Goal: Task Accomplishment & Management: Manage account settings

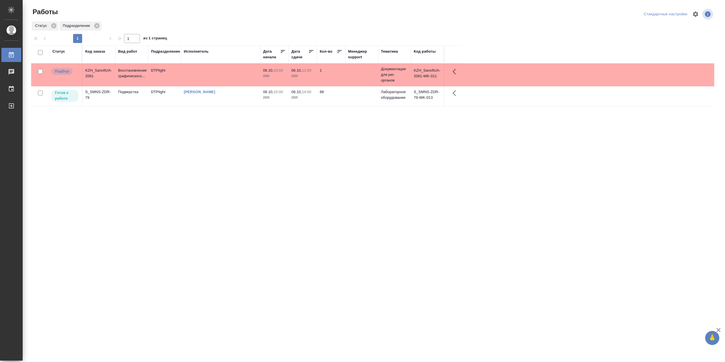
click at [219, 101] on td "[PERSON_NAME]" at bounding box center [220, 96] width 79 height 20
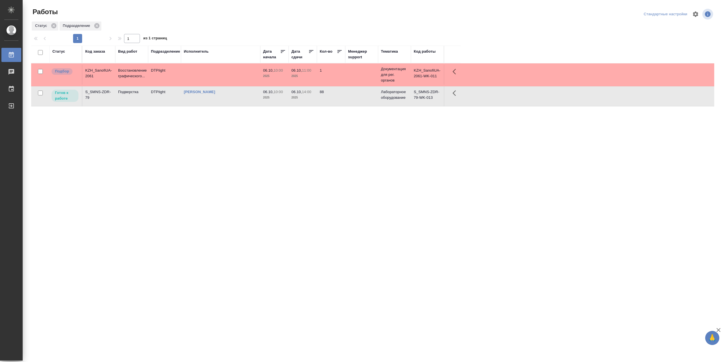
click at [219, 101] on td "[PERSON_NAME]" at bounding box center [220, 96] width 79 height 20
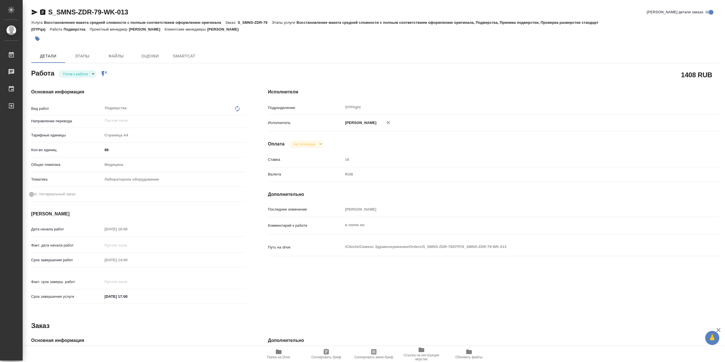
type textarea "x"
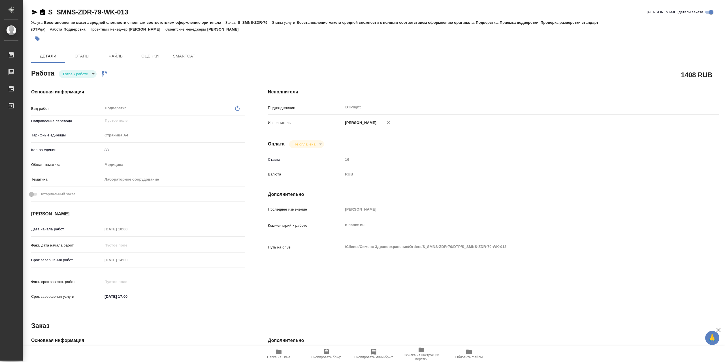
type textarea "x"
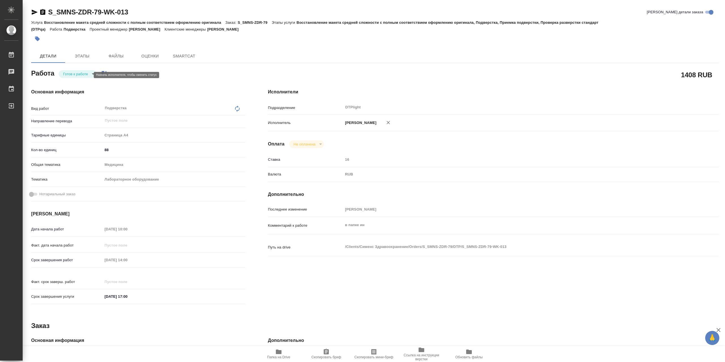
click at [81, 76] on body "🙏 .cls-1 fill:#fff; AWATERA Сархатов Руслан Работы Чаты График Выйти S_SMNS-ZDR…" at bounding box center [362, 181] width 725 height 362
type textarea "x"
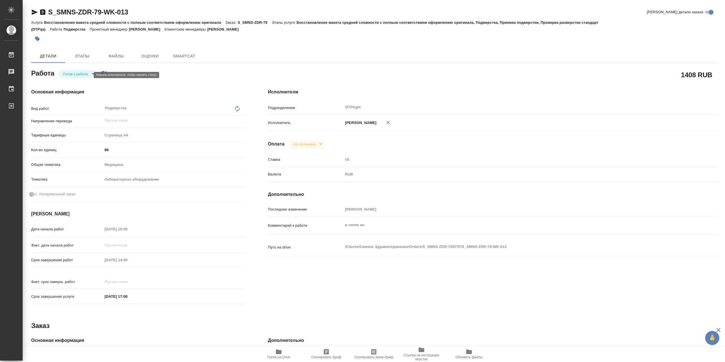
type textarea "x"
click at [81, 76] on button "В работе" at bounding box center [72, 76] width 19 height 6
type textarea "x"
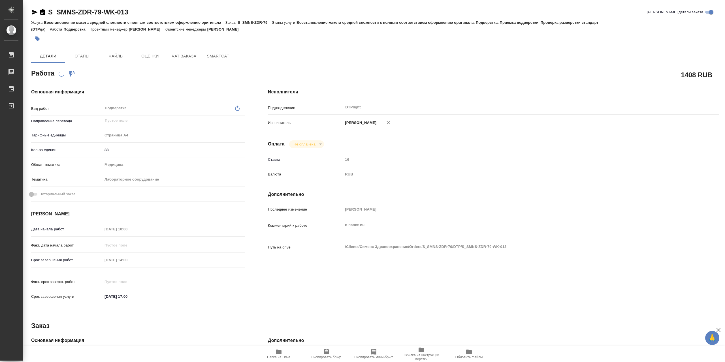
type textarea "x"
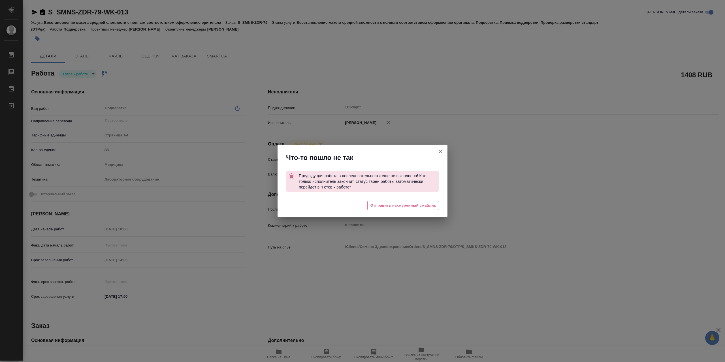
type textarea "x"
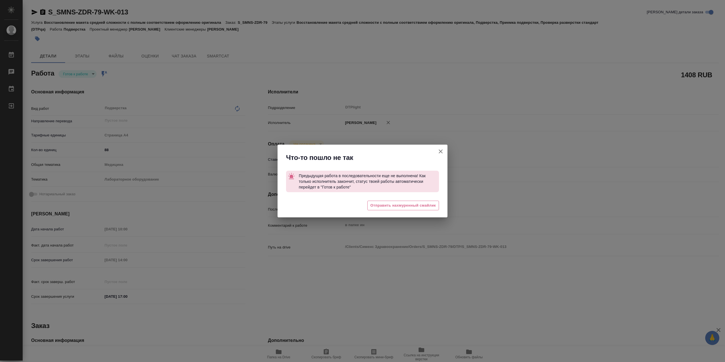
click at [439, 151] on icon "button" at bounding box center [441, 152] width 4 height 4
type textarea "x"
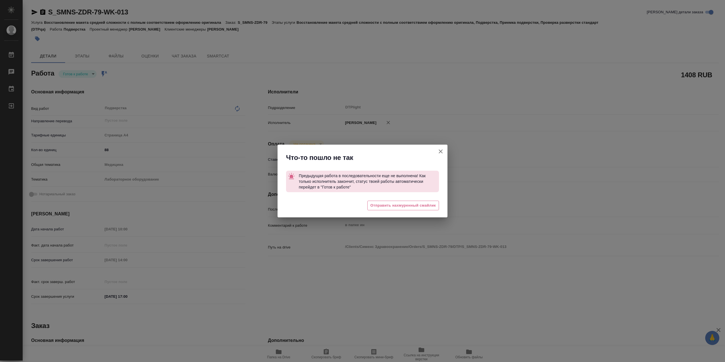
type textarea "x"
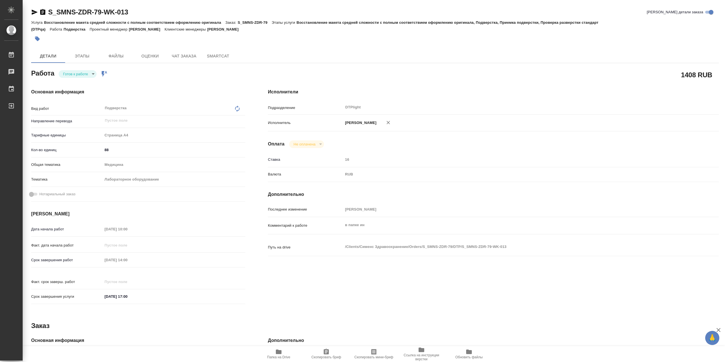
click at [282, 351] on icon "button" at bounding box center [279, 352] width 6 height 5
click at [85, 76] on body "🙏 .cls-1 fill:#fff; AWATERA Сархатов Руслан Работы 0 Чаты График Выйти S_SMNS-Z…" at bounding box center [362, 181] width 725 height 362
click at [84, 78] on li "В работе" at bounding box center [78, 76] width 38 height 10
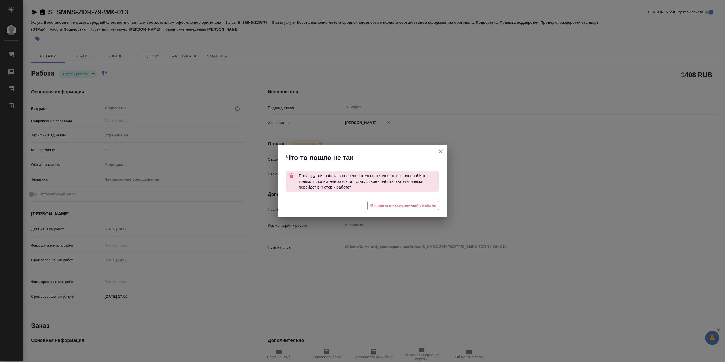
type textarea "x"
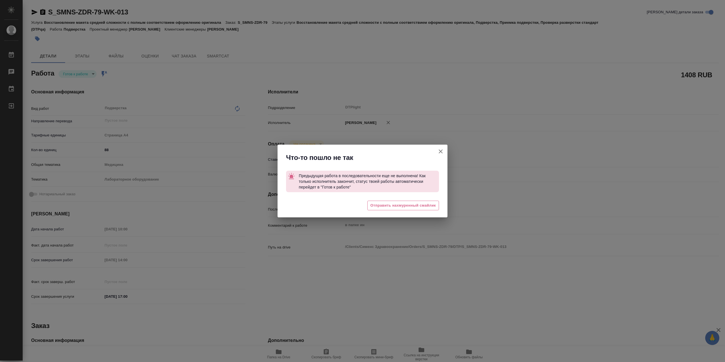
type textarea "x"
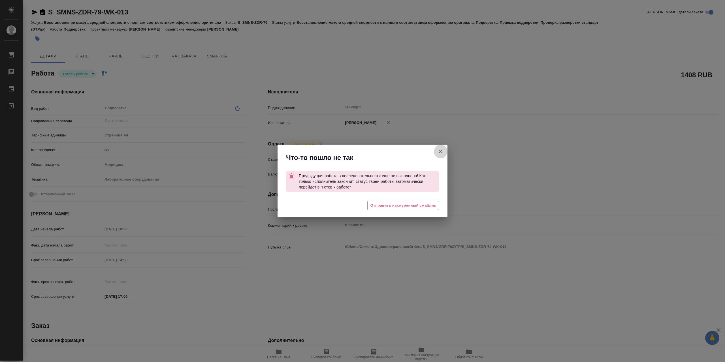
click at [440, 151] on icon "button" at bounding box center [441, 151] width 7 height 7
type textarea "x"
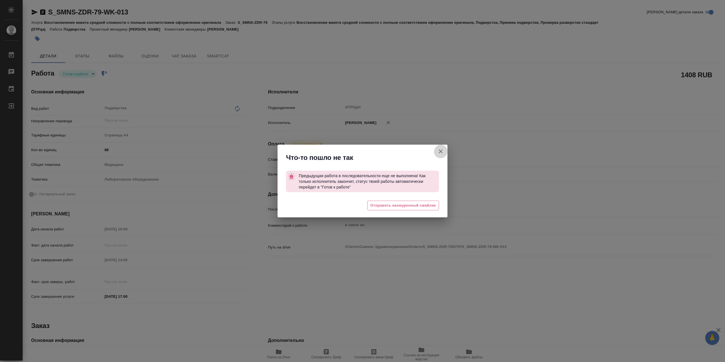
type textarea "x"
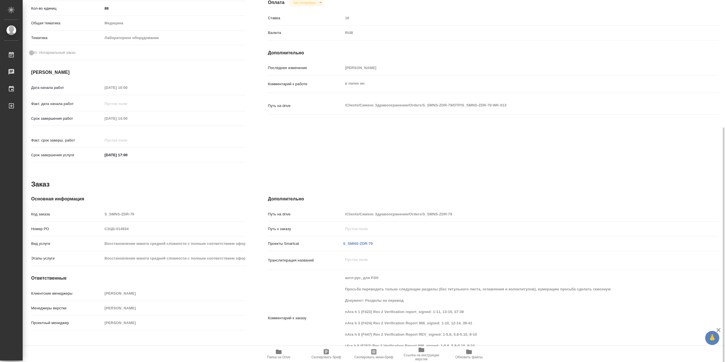
scroll to position [159, 0]
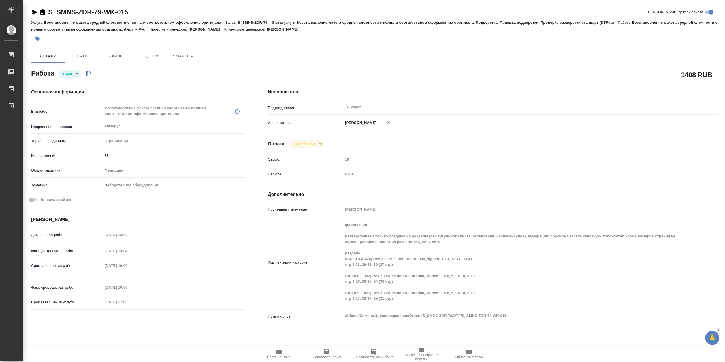
type textarea "x"
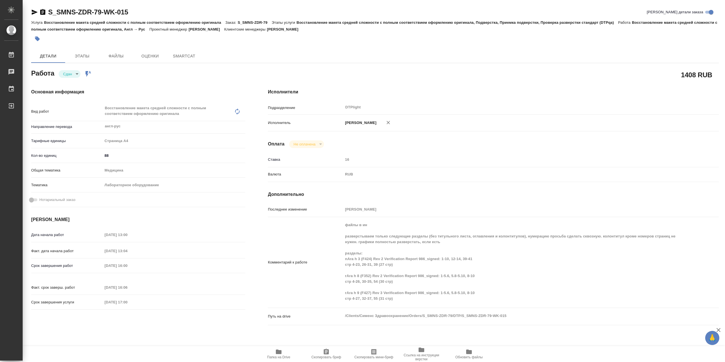
type textarea "x"
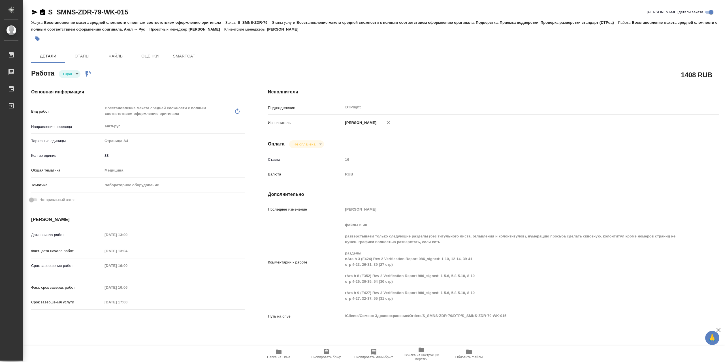
type textarea "x"
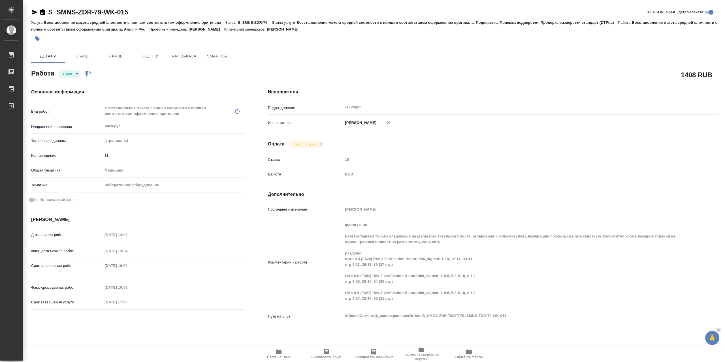
type textarea "x"
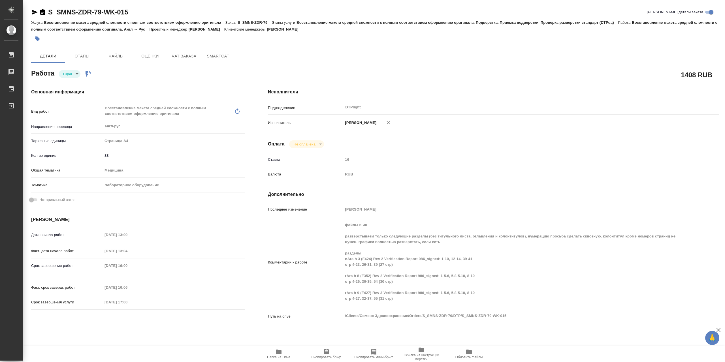
type textarea "x"
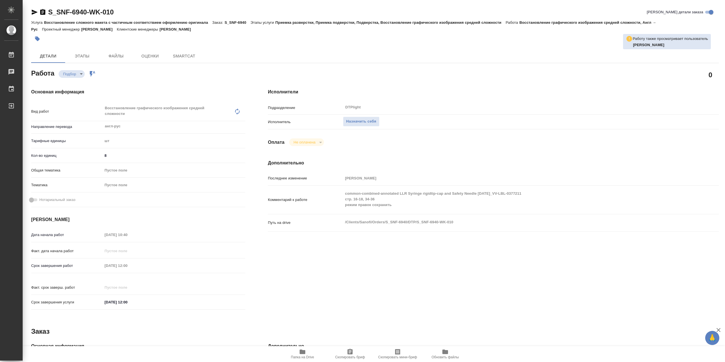
type textarea "x"
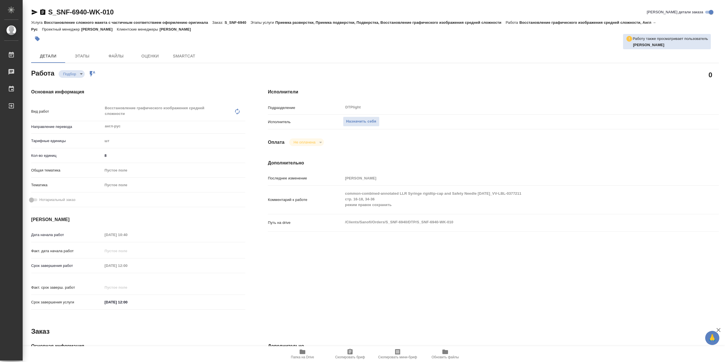
type textarea "x"
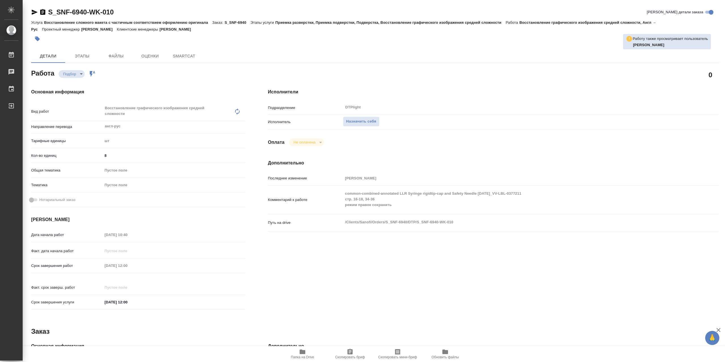
type textarea "x"
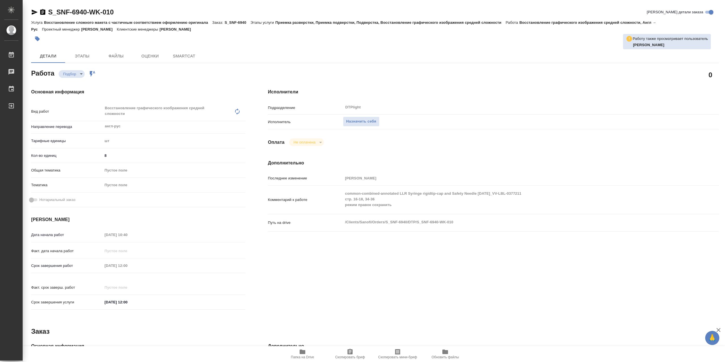
type textarea "x"
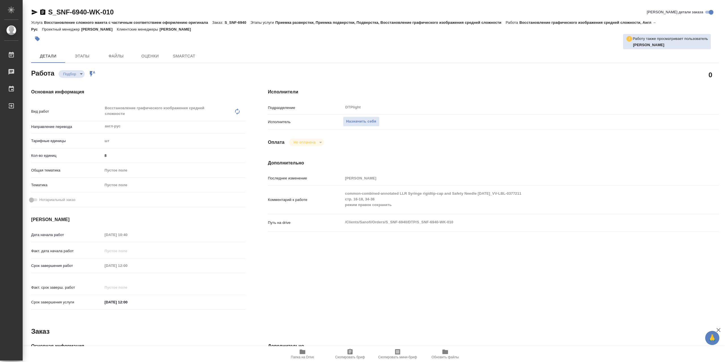
type textarea "x"
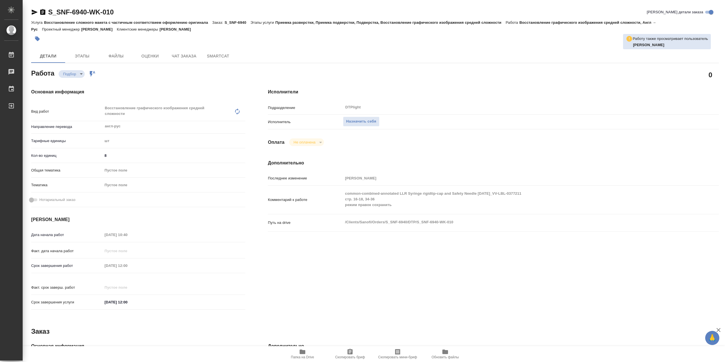
type textarea "x"
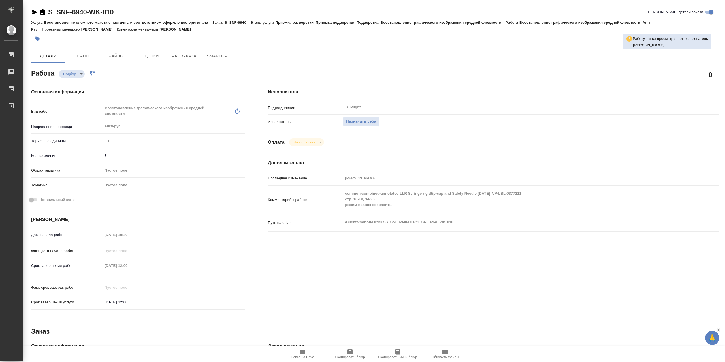
type textarea "x"
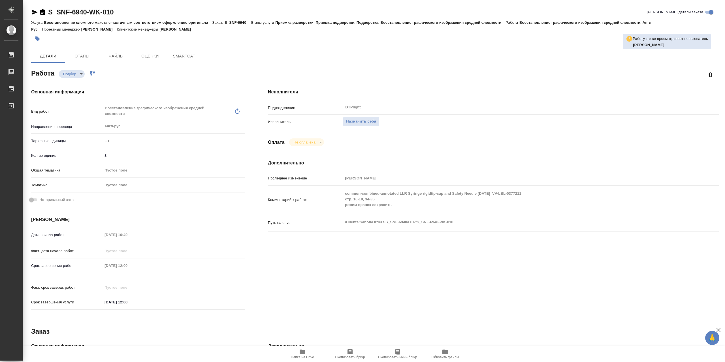
type textarea "x"
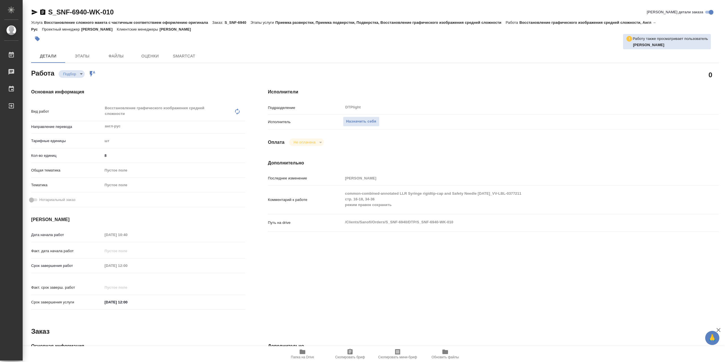
type textarea "x"
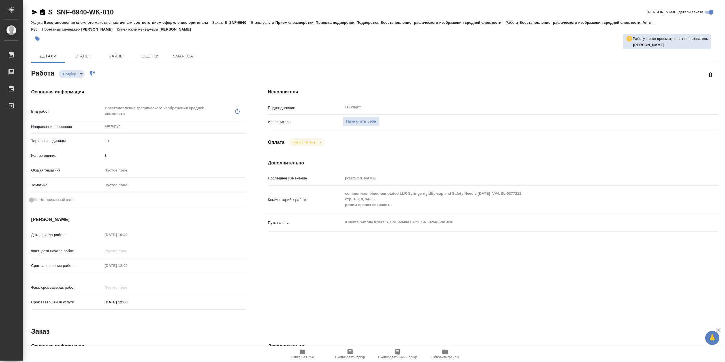
type textarea "x"
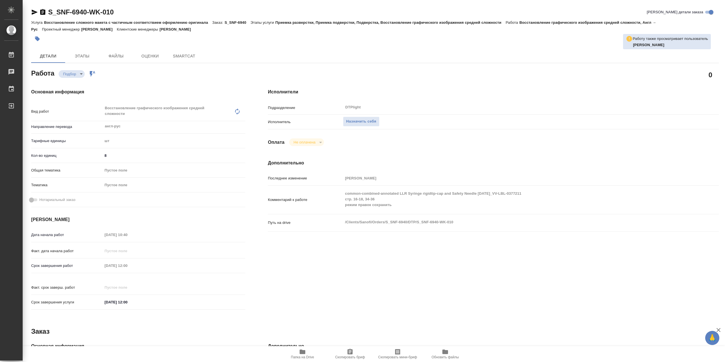
type textarea "x"
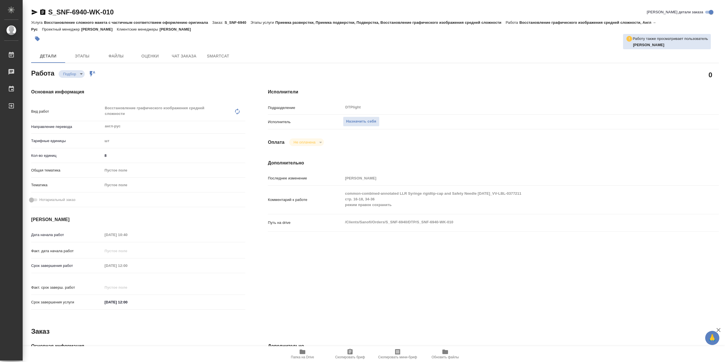
type textarea "x"
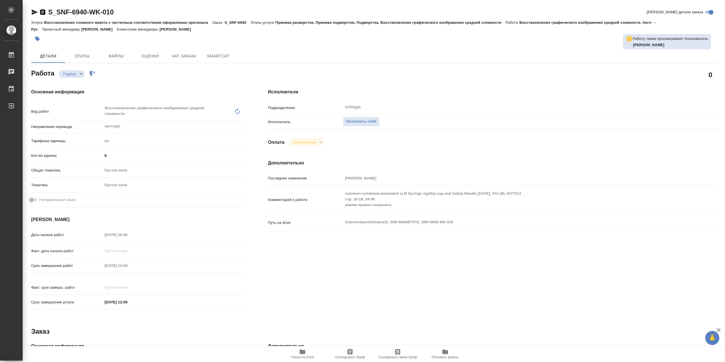
click at [296, 355] on span "Папка на Drive" at bounding box center [302, 354] width 41 height 11
type textarea "x"
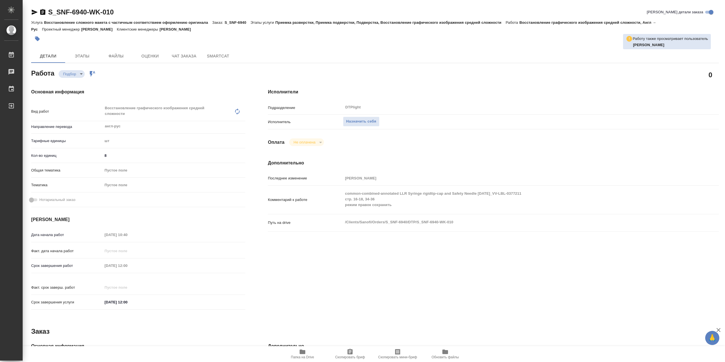
type textarea "x"
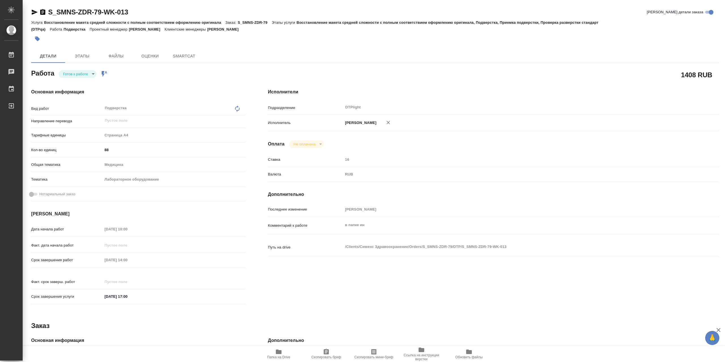
type textarea "x"
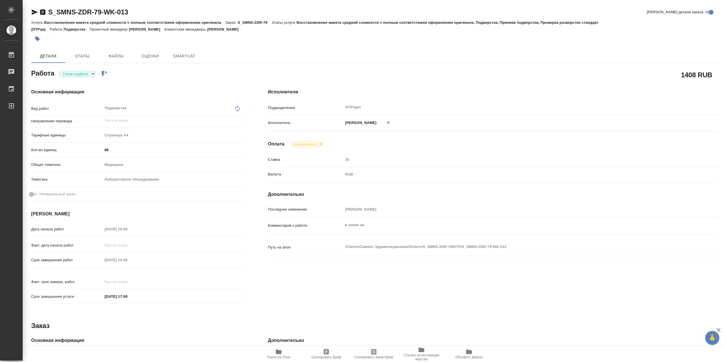
type textarea "x"
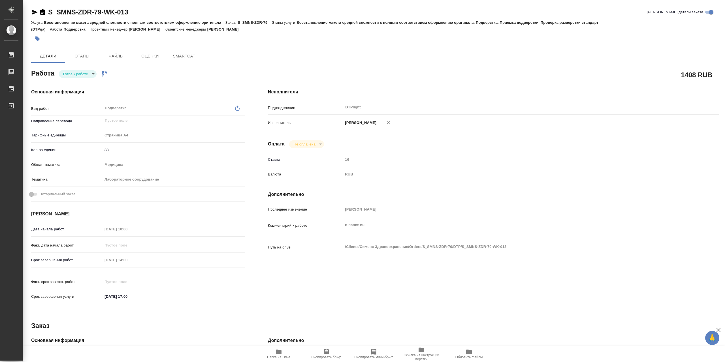
type textarea "x"
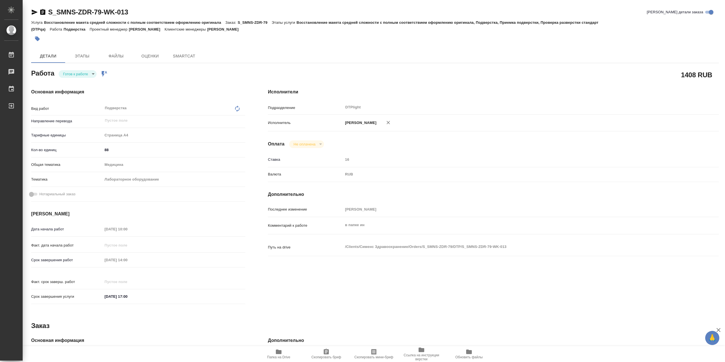
type textarea "x"
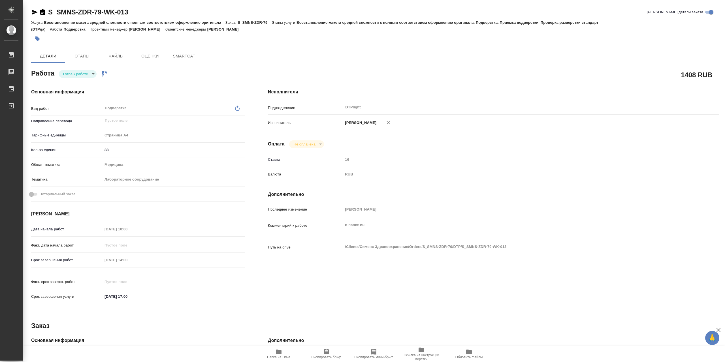
type textarea "x"
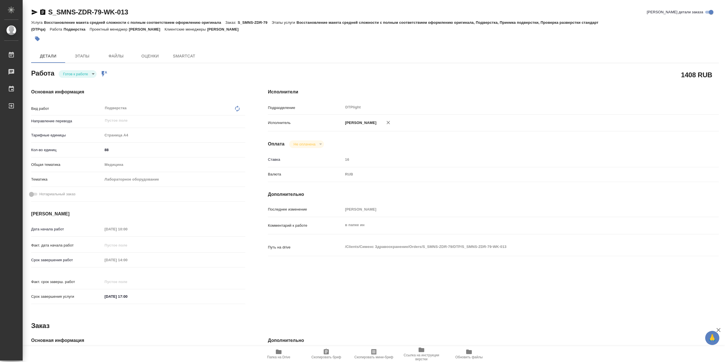
type textarea "x"
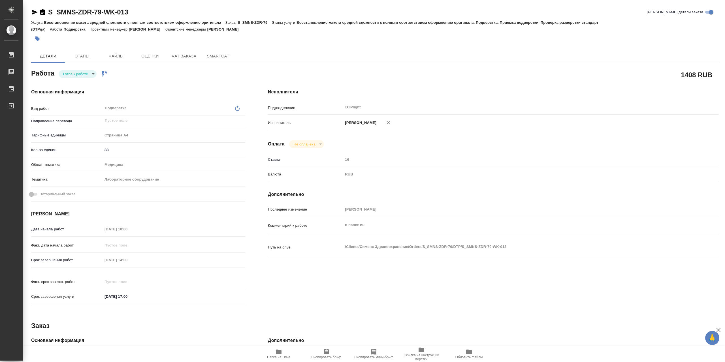
type textarea "x"
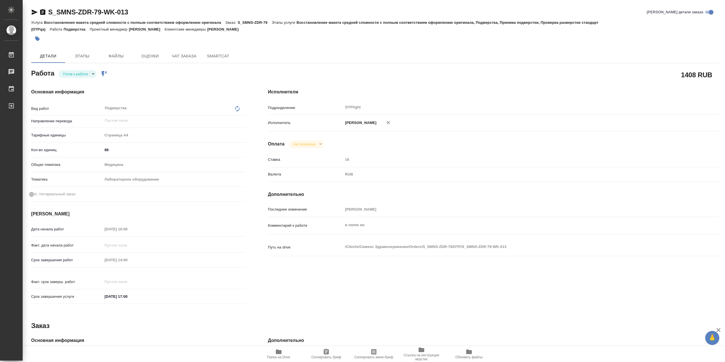
click at [89, 77] on body "🙏 .cls-1 fill:#fff; AWATERA Сархатов Руслан Работы Чаты График Выйти S_SMNS-ZDR…" at bounding box center [362, 181] width 725 height 362
type textarea "x"
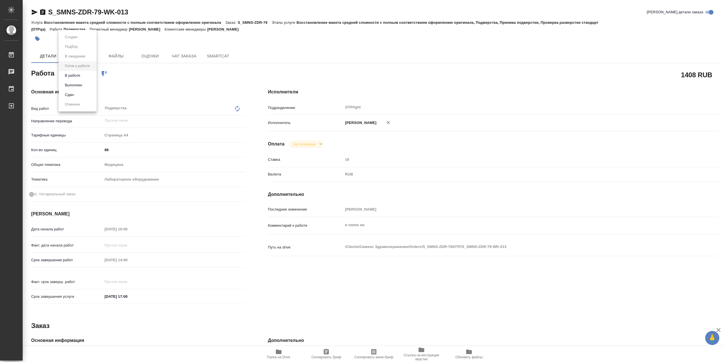
type textarea "x"
click at [89, 76] on li "В работе" at bounding box center [78, 76] width 38 height 10
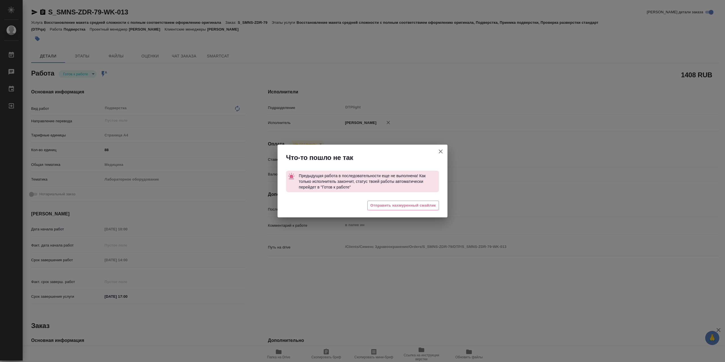
type textarea "x"
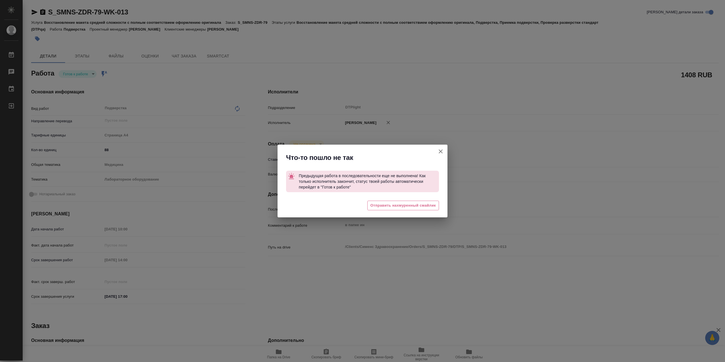
click at [445, 151] on button "Кратко детали заказа" at bounding box center [441, 152] width 14 height 14
type textarea "x"
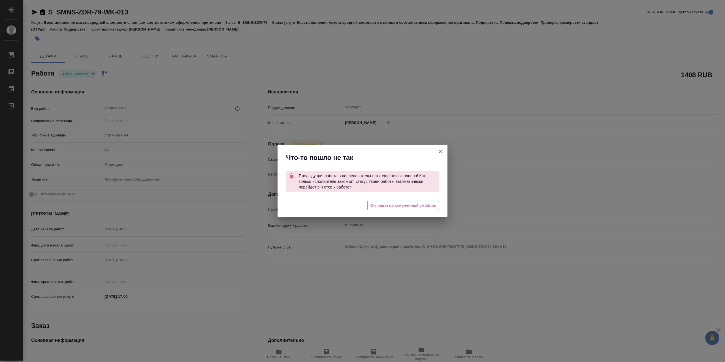
type textarea "x"
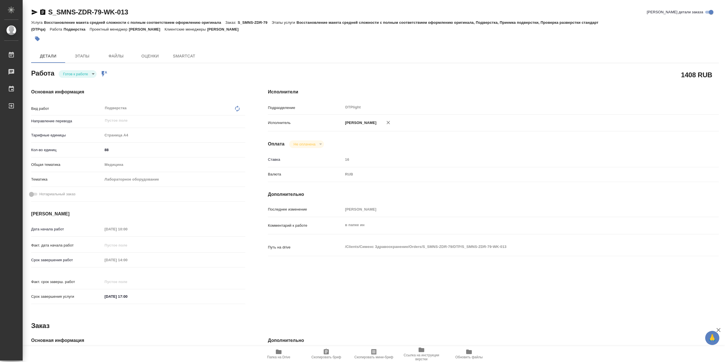
type textarea "x"
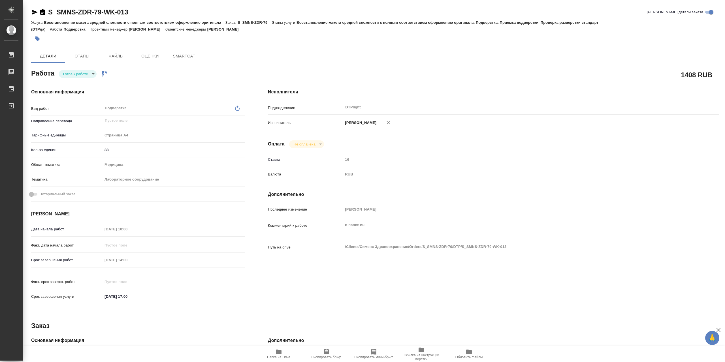
type textarea "x"
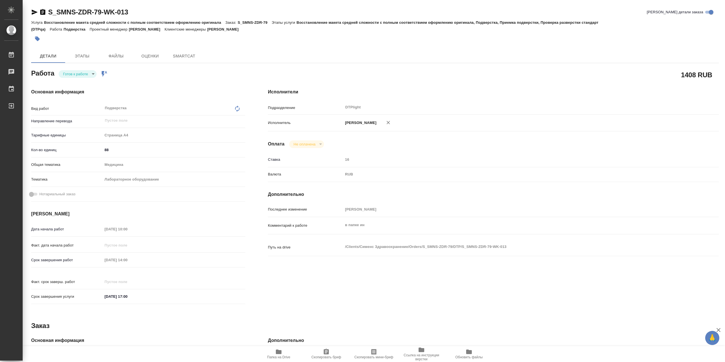
type textarea "x"
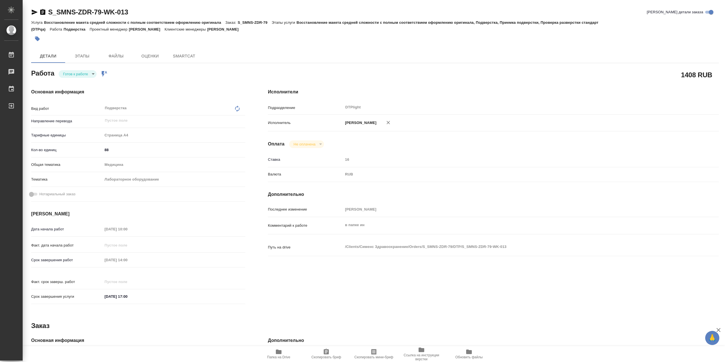
type textarea "x"
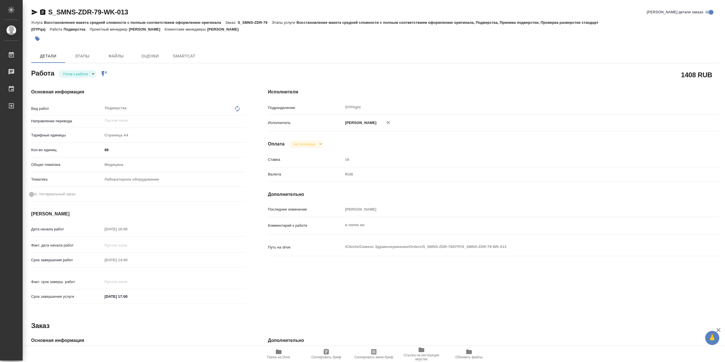
type textarea "x"
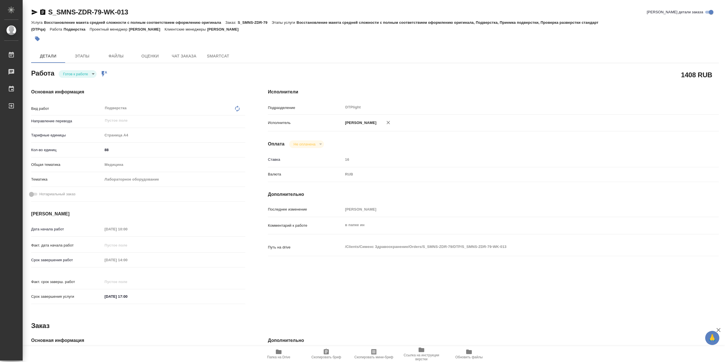
type textarea "x"
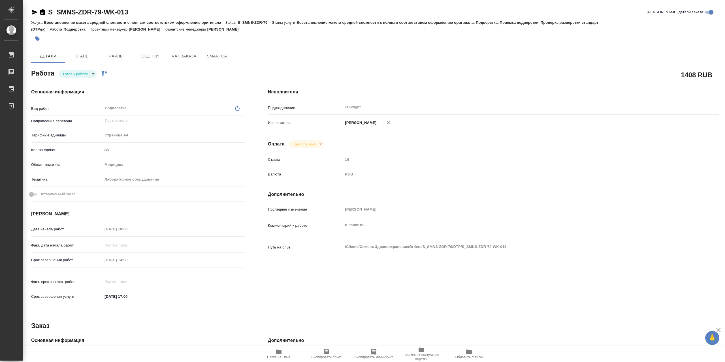
type textarea "x"
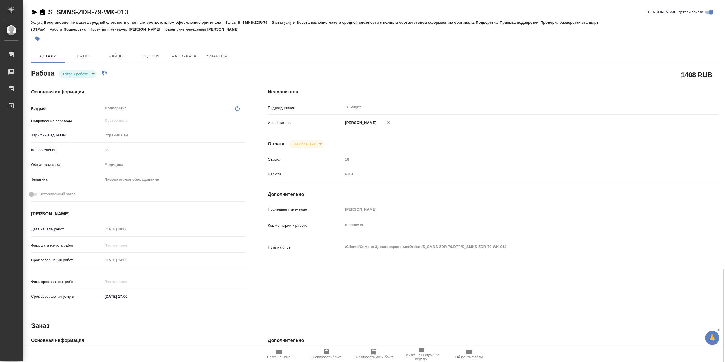
scroll to position [159, 0]
type textarea "x"
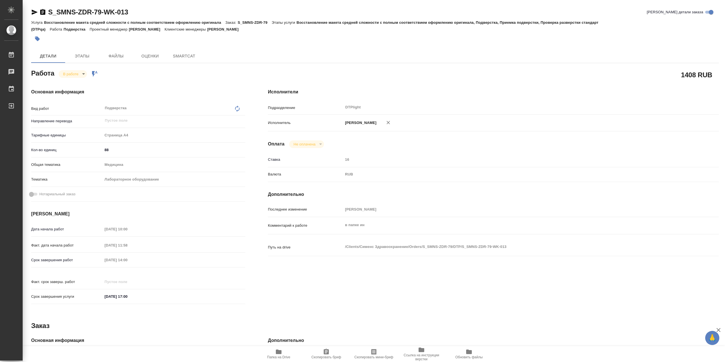
type textarea "x"
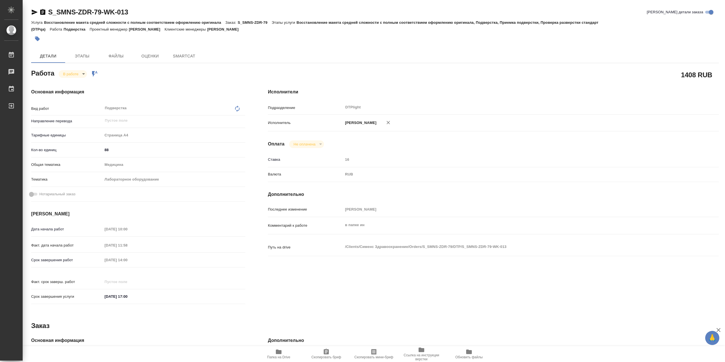
type textarea "x"
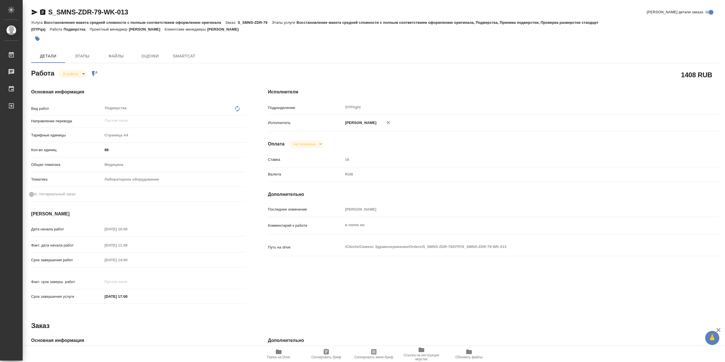
type textarea "x"
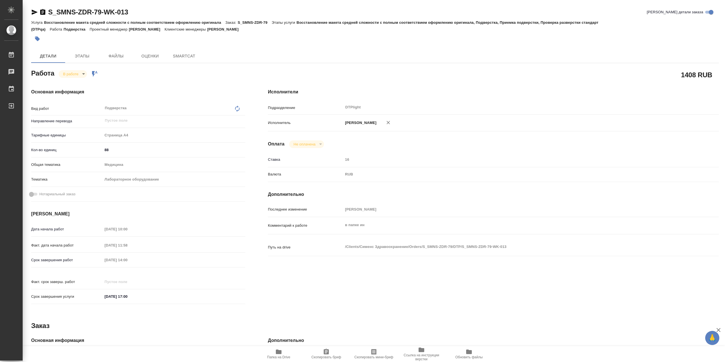
type textarea "x"
click at [288, 355] on span "Папка на Drive" at bounding box center [278, 354] width 41 height 11
type textarea "x"
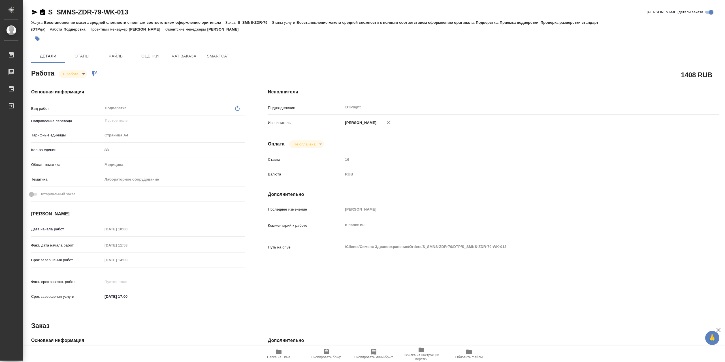
type textarea "x"
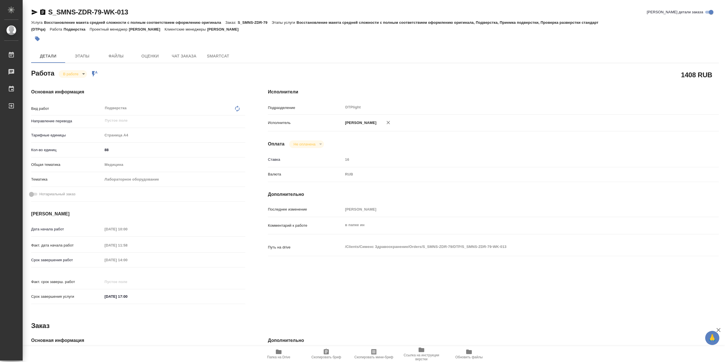
type textarea "x"
click at [75, 74] on body "🙏 .cls-1 fill:#fff; AWATERA Сархатов Руслан Работы 0 Чаты График Выйти S_SMNS-Z…" at bounding box center [362, 181] width 725 height 362
click at [76, 82] on button "Выполнен" at bounding box center [73, 85] width 21 height 6
type textarea "x"
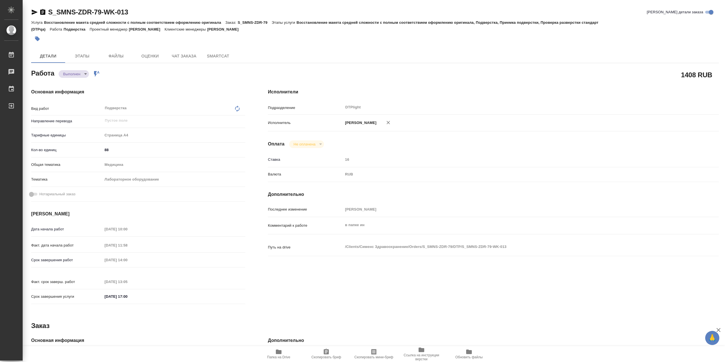
type textarea "x"
